Goal: Task Accomplishment & Management: Manage account settings

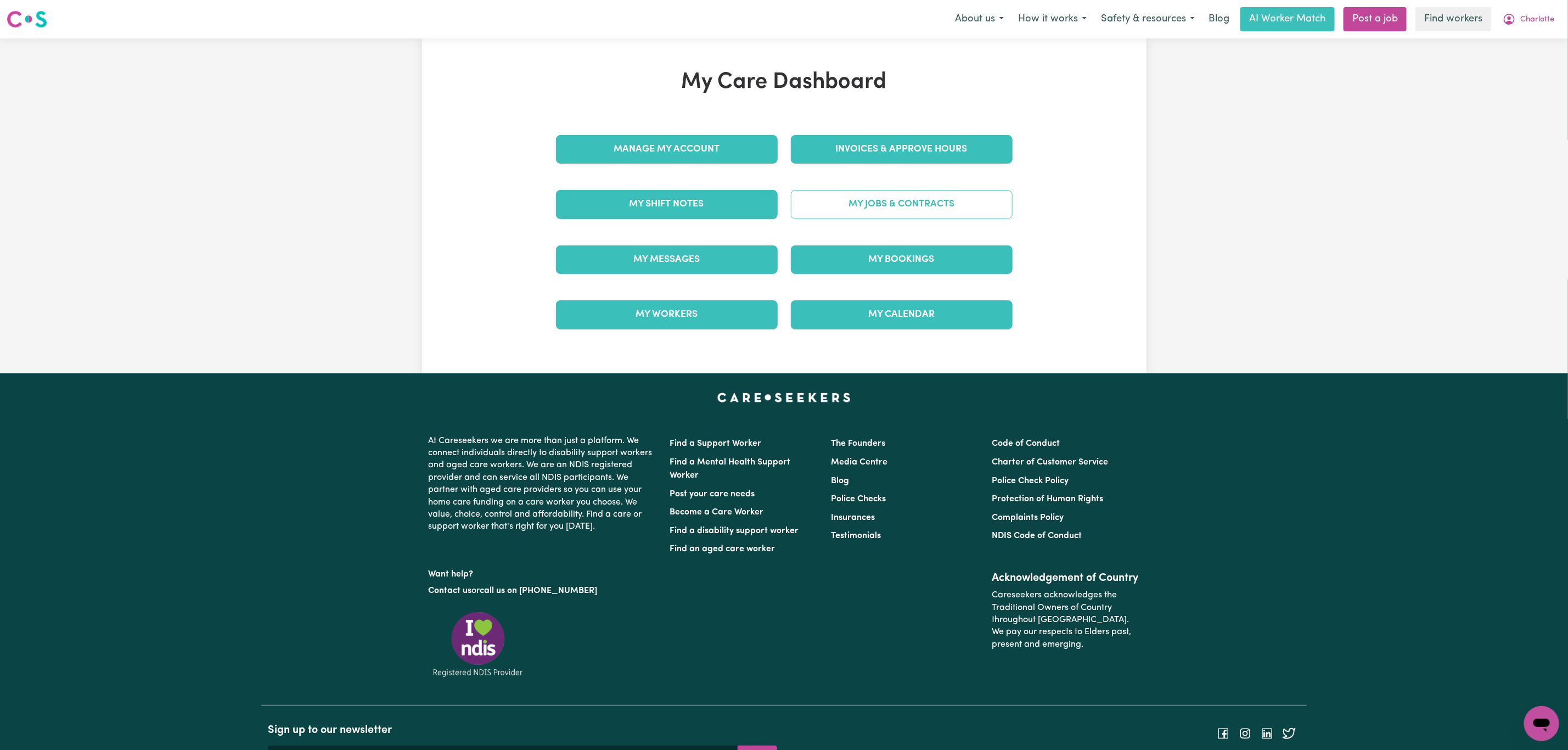
click at [855, 208] on link "My Jobs & Contracts" at bounding box center [902, 204] width 222 height 29
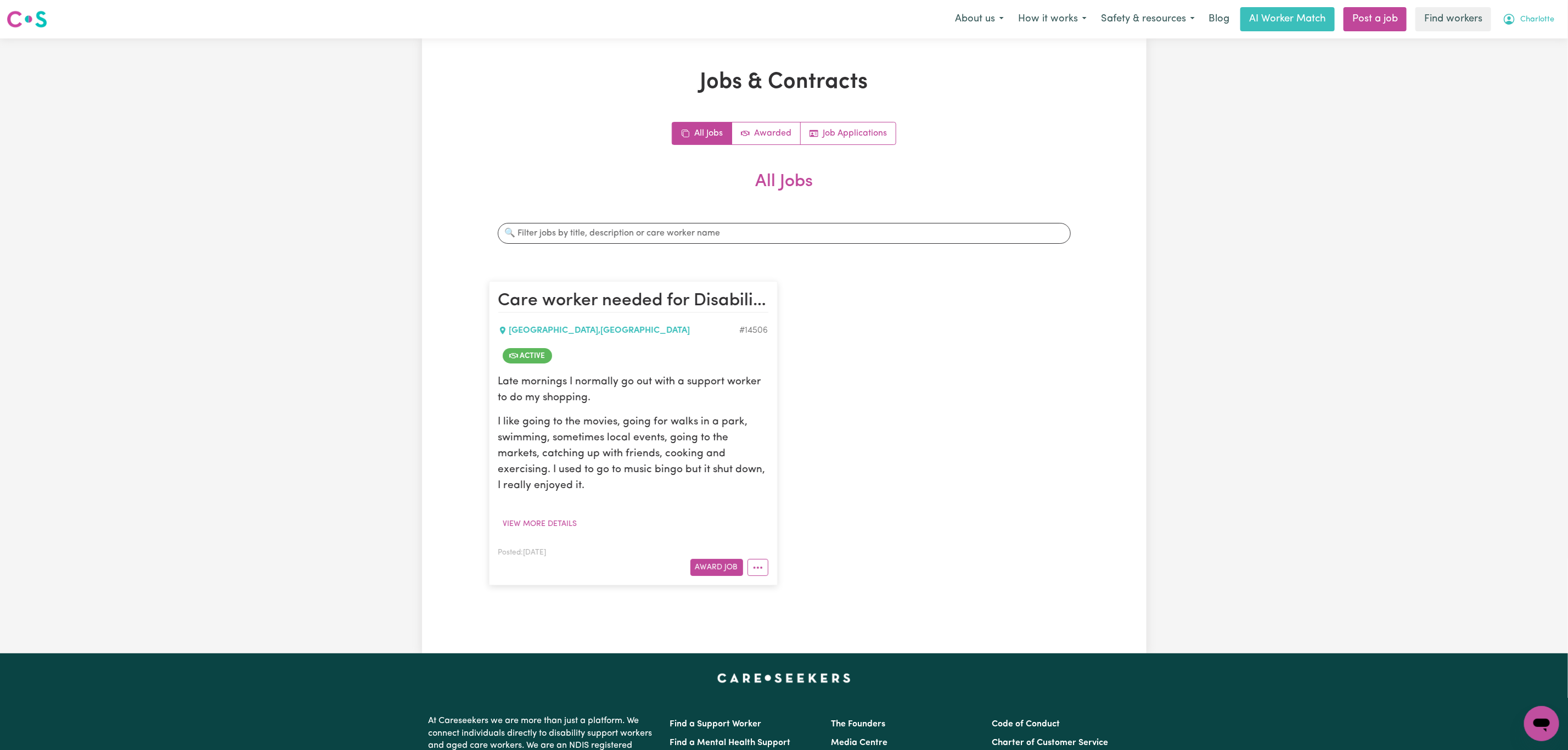
click at [1540, 23] on span "Charlotte" at bounding box center [1537, 20] width 34 height 12
click at [1514, 45] on link "My Dashboard" at bounding box center [1518, 43] width 87 height 21
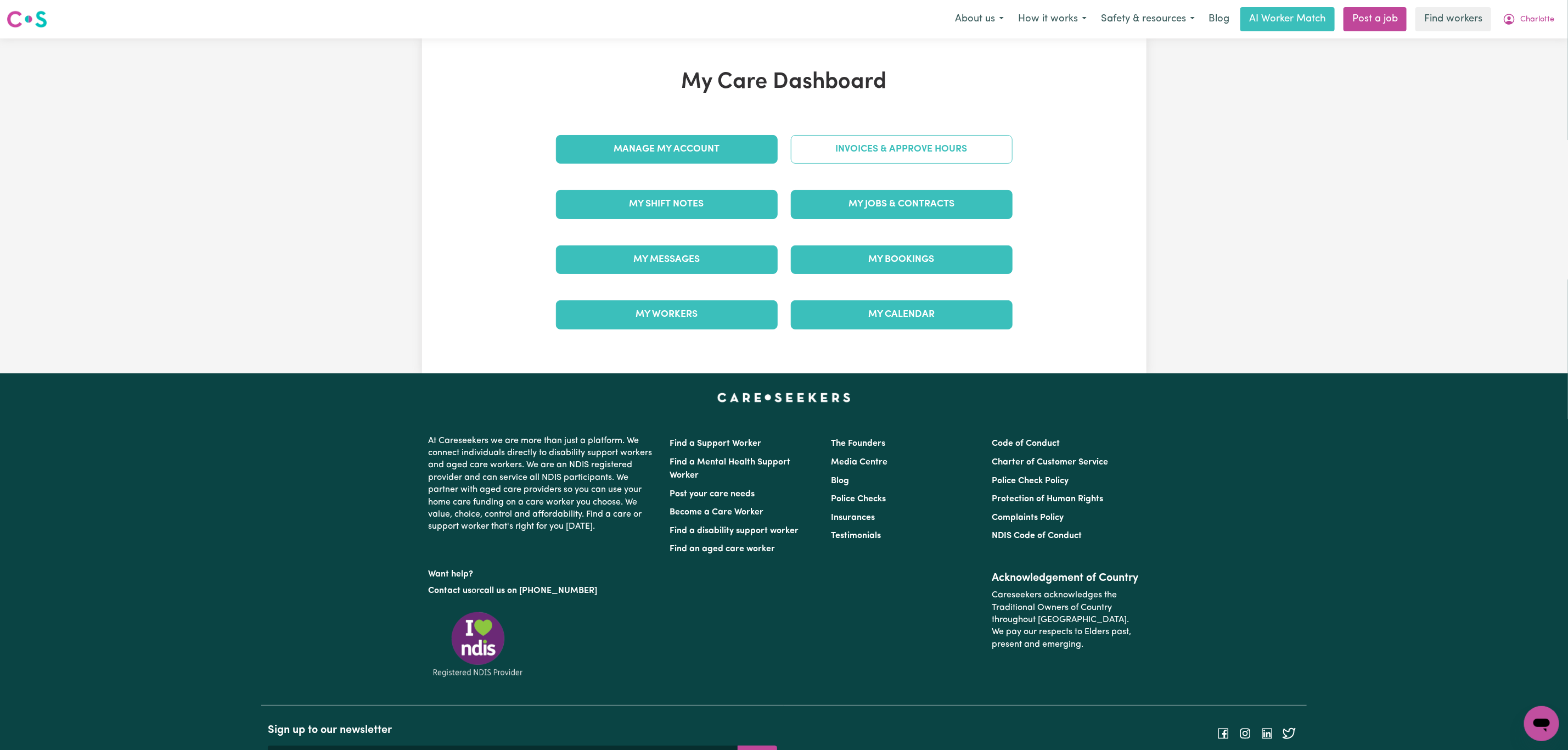
click at [892, 160] on link "Invoices & Approve Hours" at bounding box center [902, 149] width 222 height 29
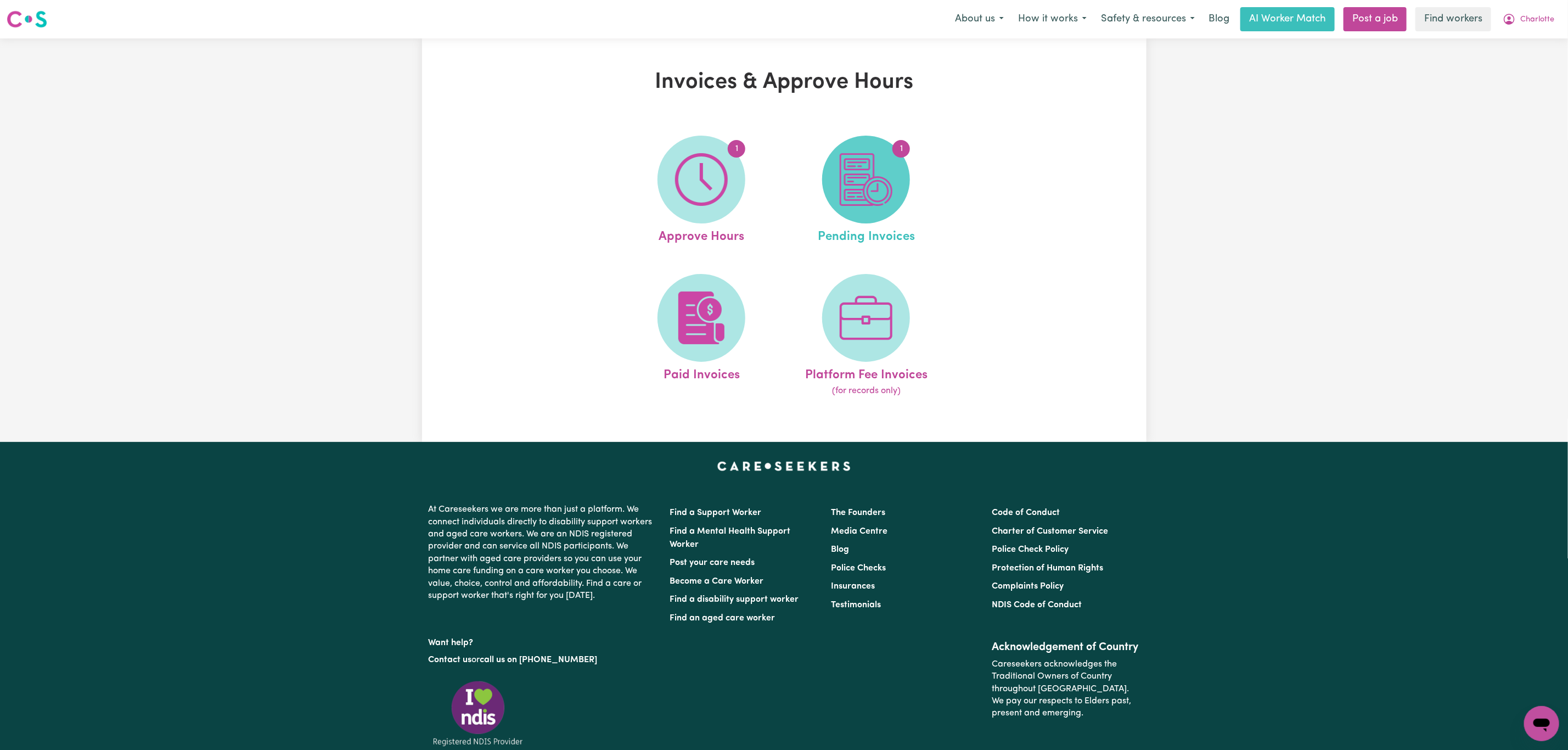
click at [864, 176] on img at bounding box center [866, 180] width 53 height 53
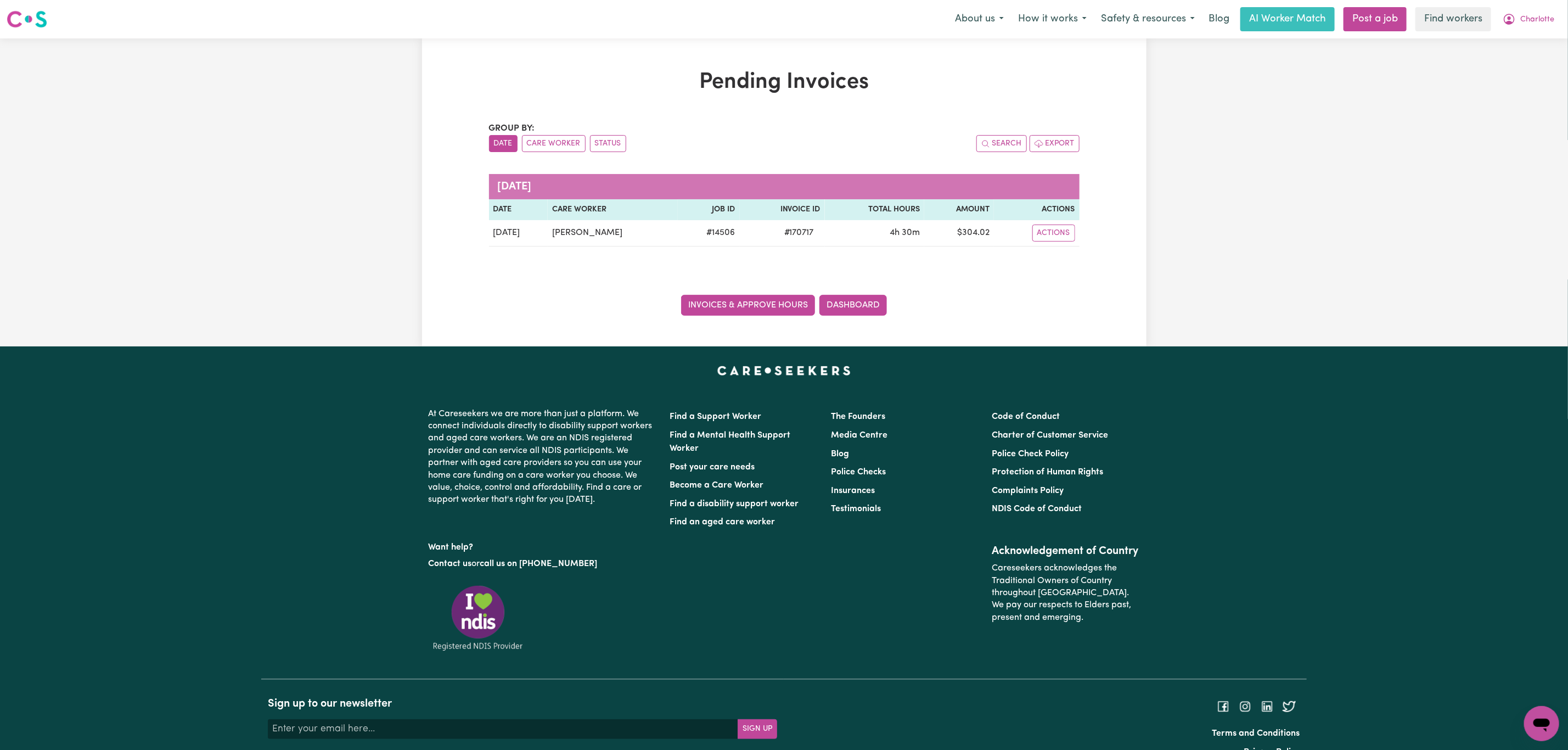
click at [754, 299] on link "Invoices & Approve Hours" at bounding box center [748, 305] width 134 height 21
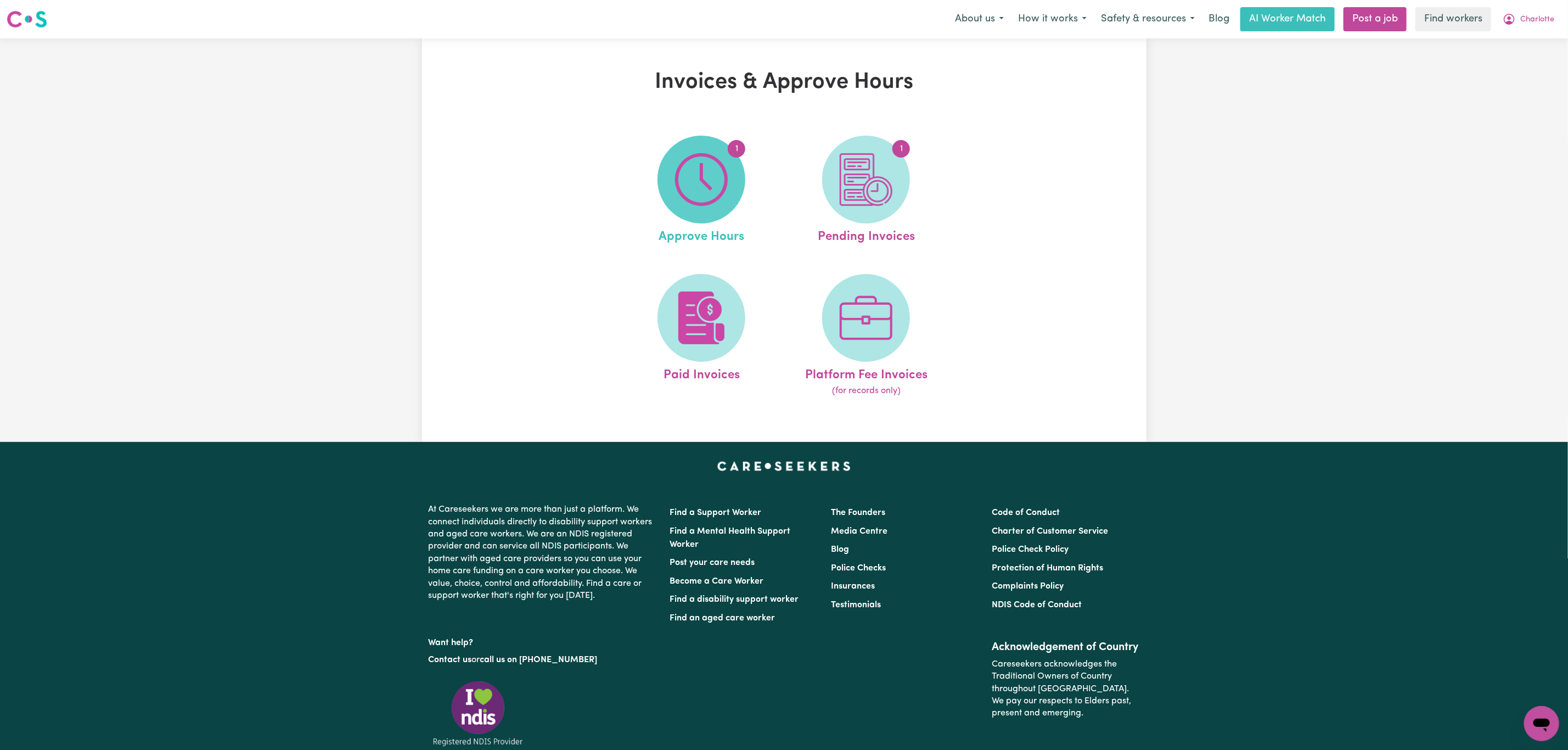
click at [695, 186] on img at bounding box center [702, 180] width 53 height 53
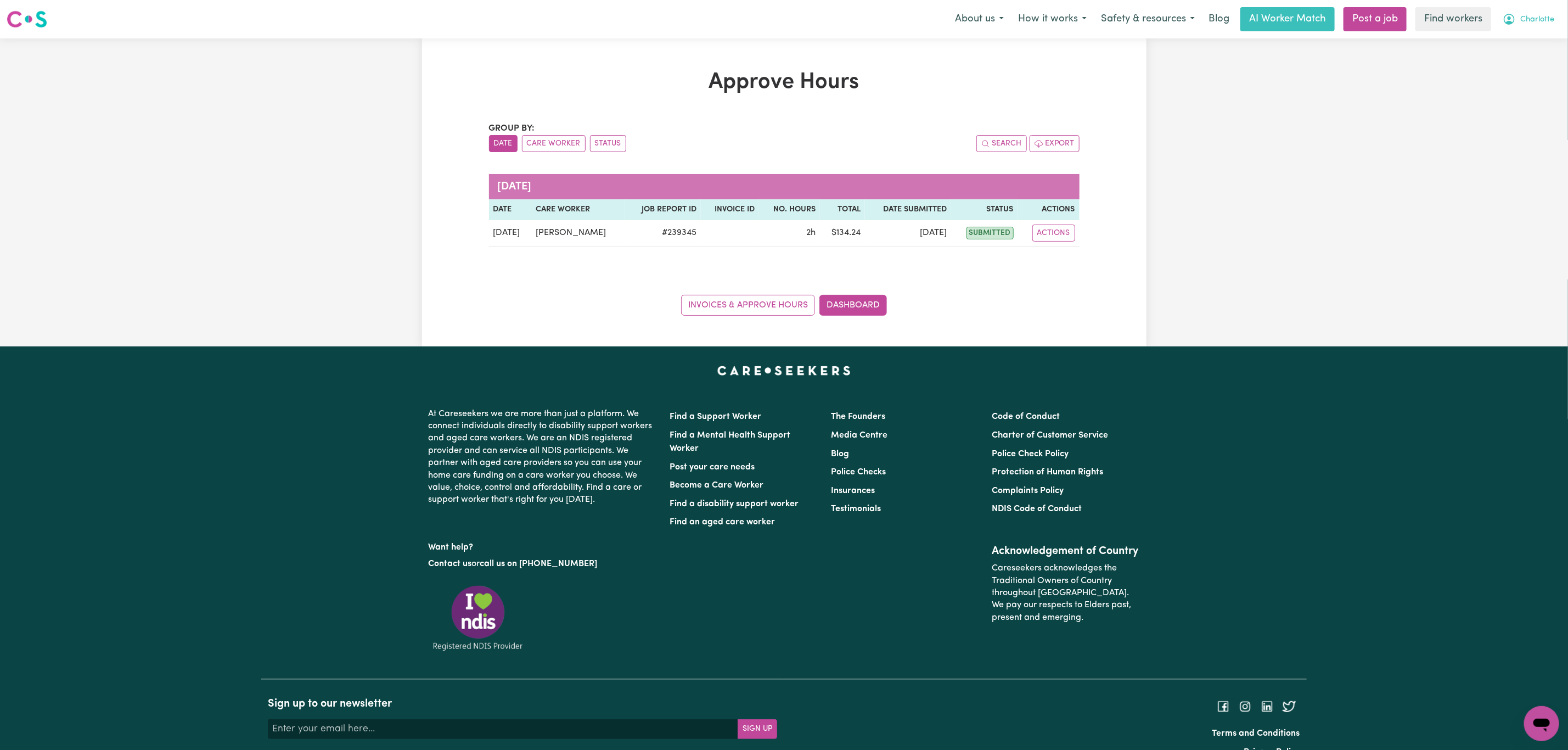
click at [1546, 16] on span "Charlotte" at bounding box center [1537, 20] width 34 height 12
click at [1528, 66] on link "Logout" at bounding box center [1518, 63] width 87 height 21
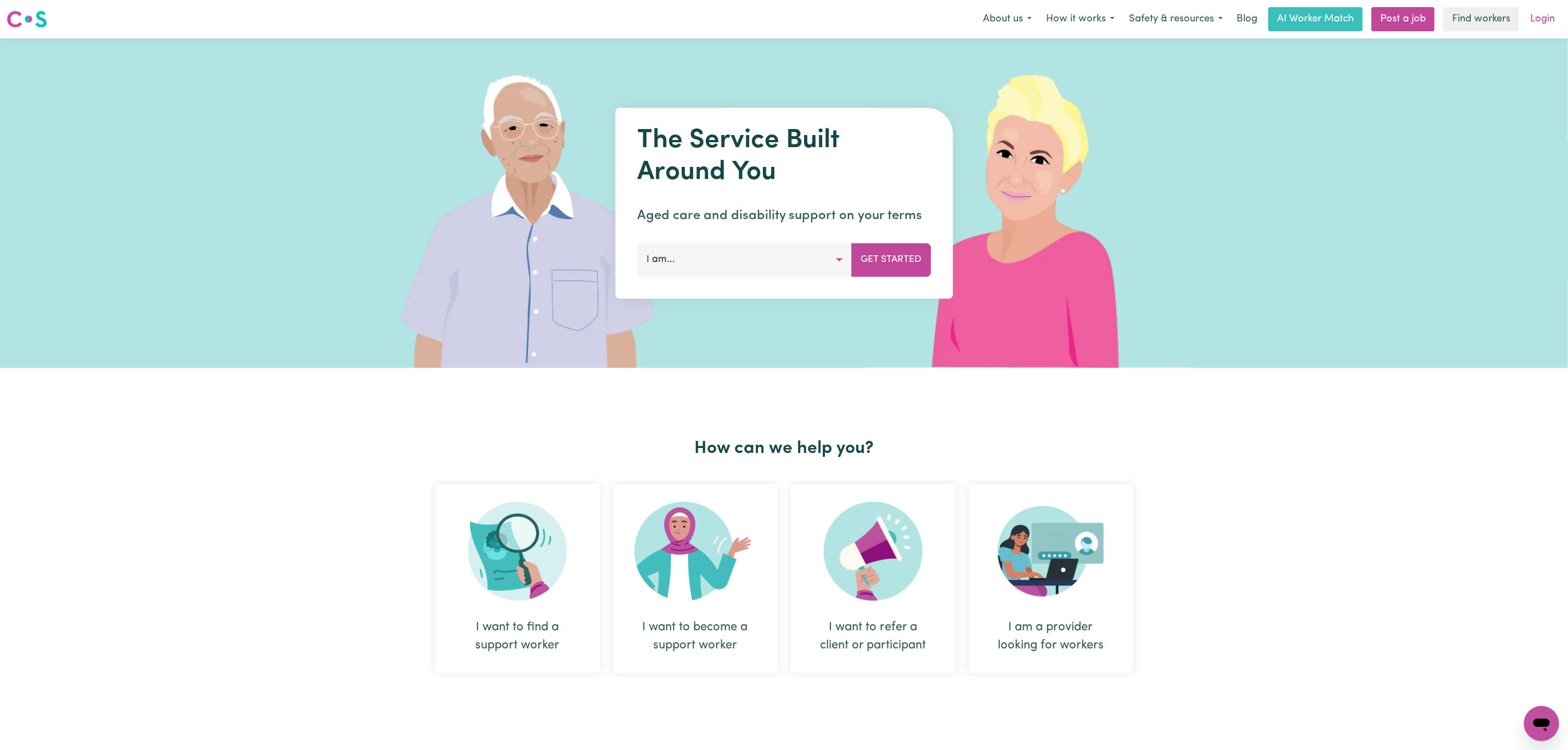
click at [1539, 12] on link "Login" at bounding box center [1543, 20] width 38 height 24
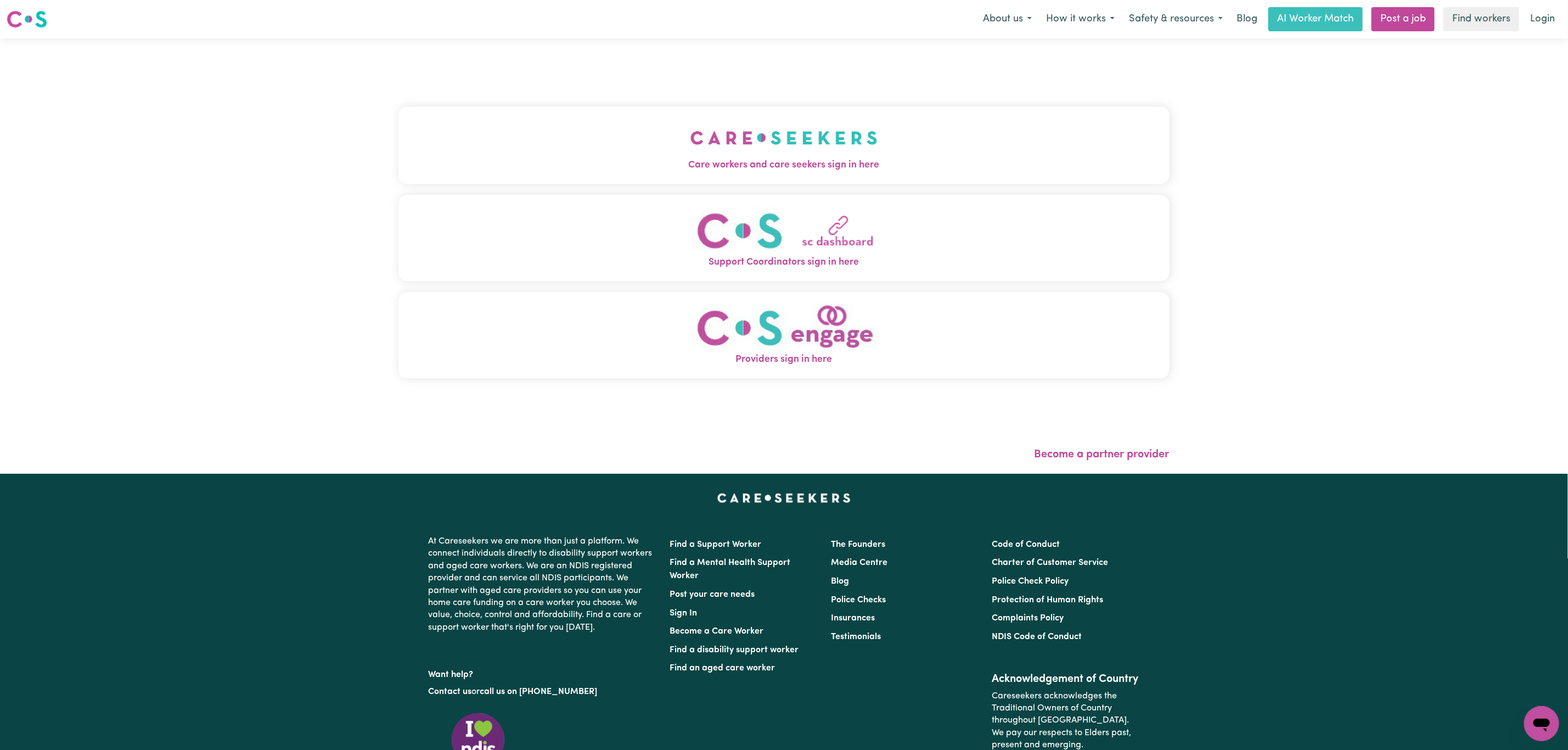
click at [648, 68] on div "Care workers and care seekers sign in here Support Coordinators sign in here Pr…" at bounding box center [784, 248] width 771 height 375
click at [564, 157] on button "Care workers and care seekers sign in here" at bounding box center [784, 145] width 771 height 77
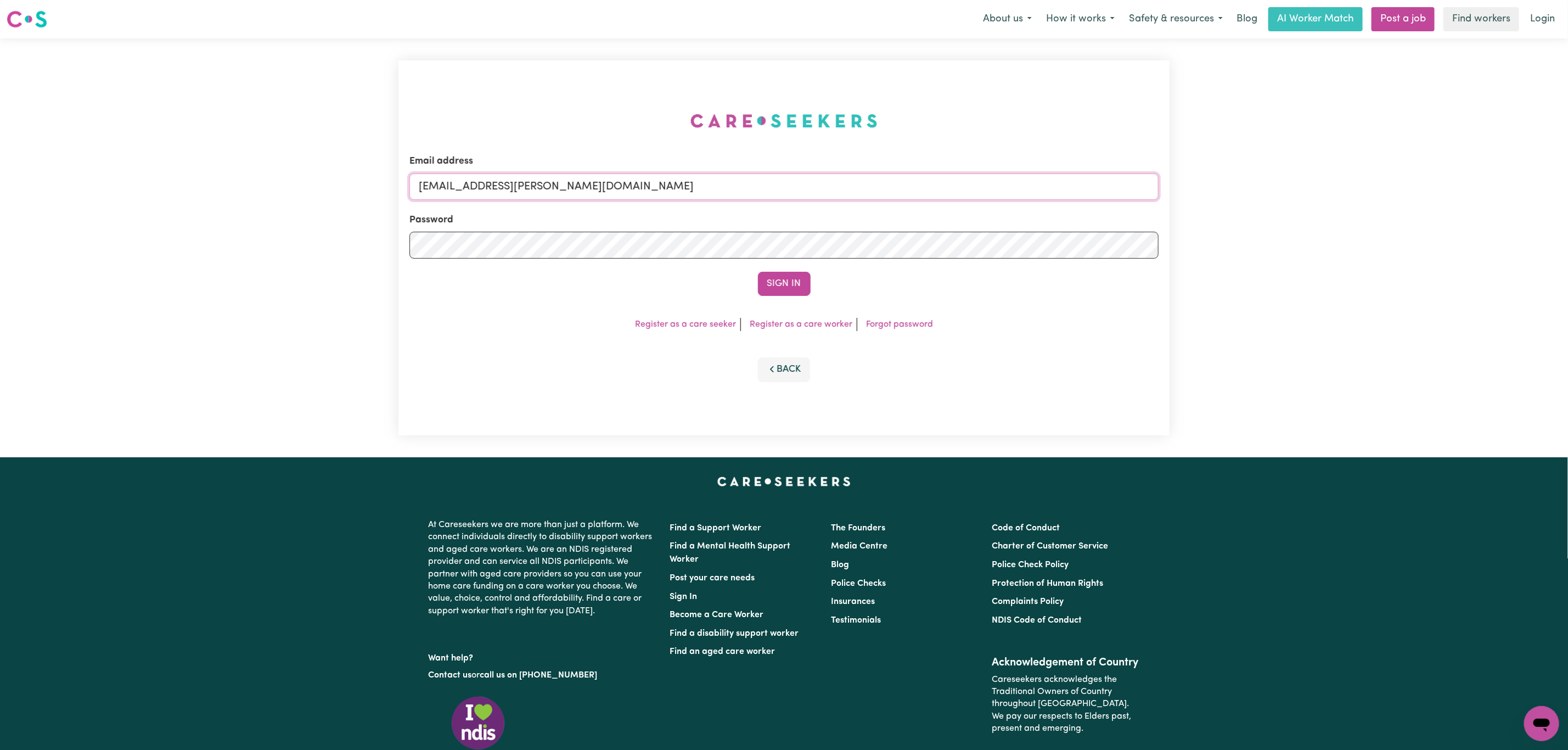
drag, startPoint x: 569, startPoint y: 185, endPoint x: 531, endPoint y: 193, distance: 38.8
click at [569, 185] on input "[EMAIL_ADDRESS][PERSON_NAME][DOMAIN_NAME]" at bounding box center [784, 187] width 749 height 26
drag, startPoint x: 476, startPoint y: 193, endPoint x: 840, endPoint y: 198, distance: 364.0
click at [840, 198] on input "[EMAIL_ADDRESS][PERSON_NAME][DOMAIN_NAME]" at bounding box center [784, 187] width 749 height 26
paste input "[PERSON_NAME][EMAIL_ADDRESS][PERSON_NAME][DOMAIN_NAME]"
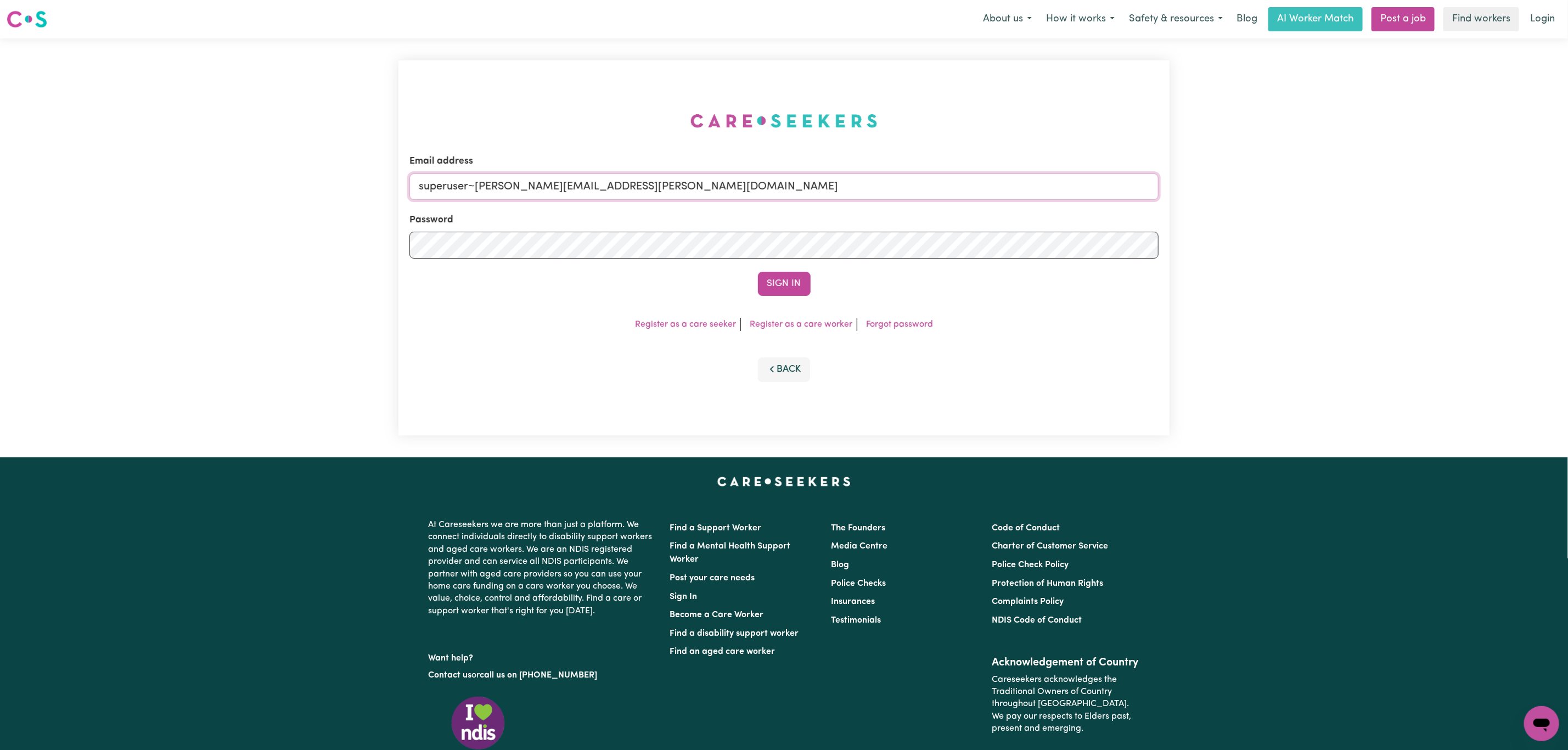
type input "superuser~[PERSON_NAME][EMAIL_ADDRESS][PERSON_NAME][DOMAIN_NAME]"
click at [802, 301] on div "Email address superuser~[PERSON_NAME][EMAIL_ADDRESS][PERSON_NAME][DOMAIN_NAME] …" at bounding box center [784, 248] width 771 height 375
click at [782, 285] on button "Sign In" at bounding box center [784, 284] width 53 height 24
